Goal: Find specific page/section: Find specific page/section

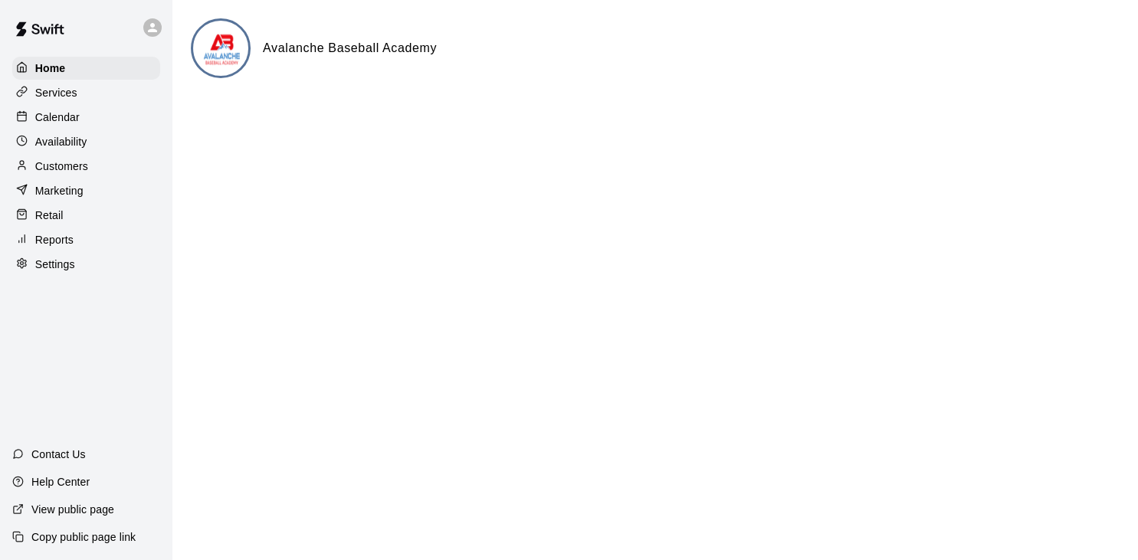
click at [66, 119] on p "Calendar" at bounding box center [57, 117] width 44 height 15
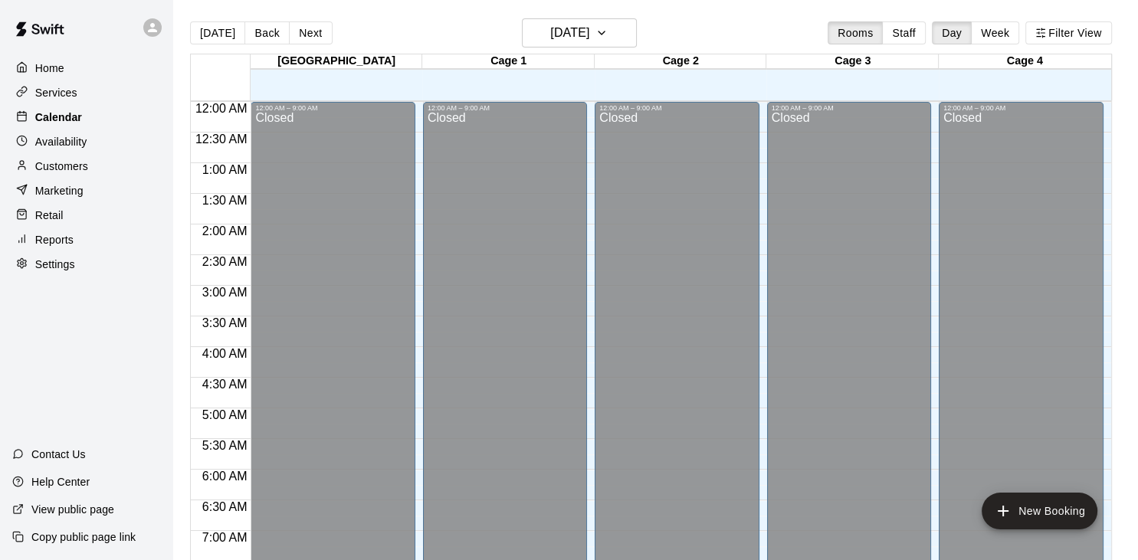
scroll to position [944, 0]
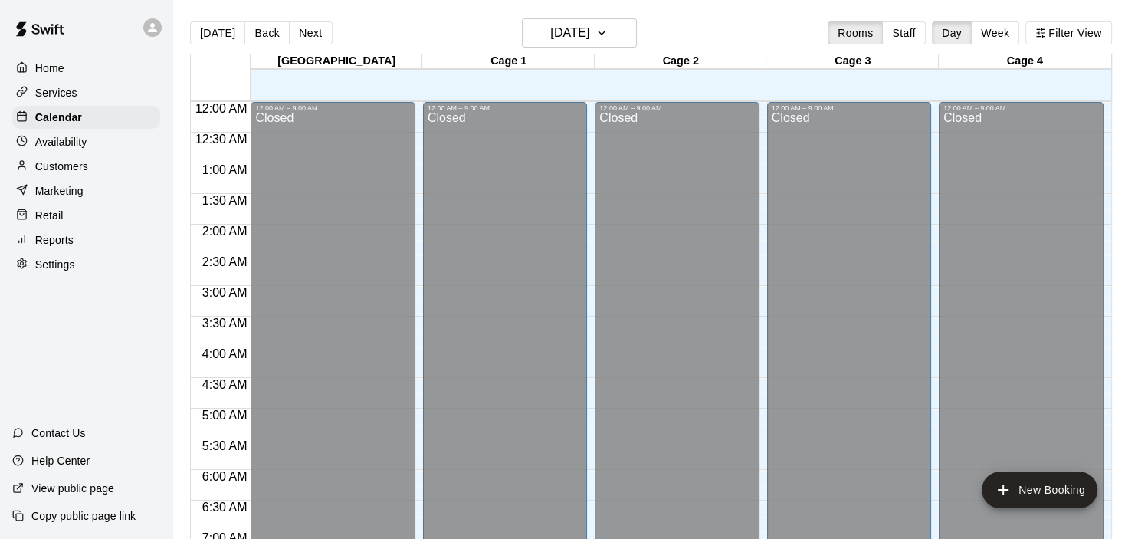
scroll to position [944, 0]
